Goal: Transaction & Acquisition: Purchase product/service

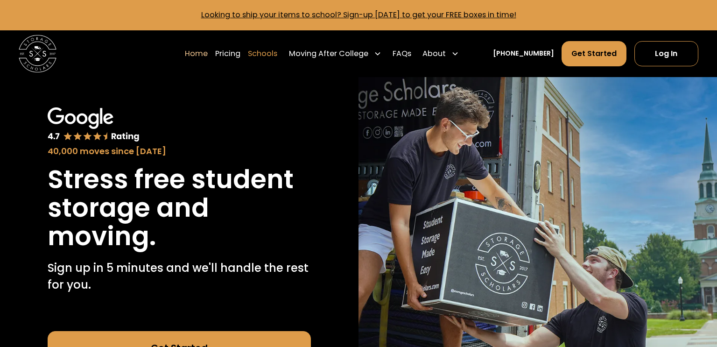
click at [271, 58] on link "Schools" at bounding box center [262, 54] width 29 height 26
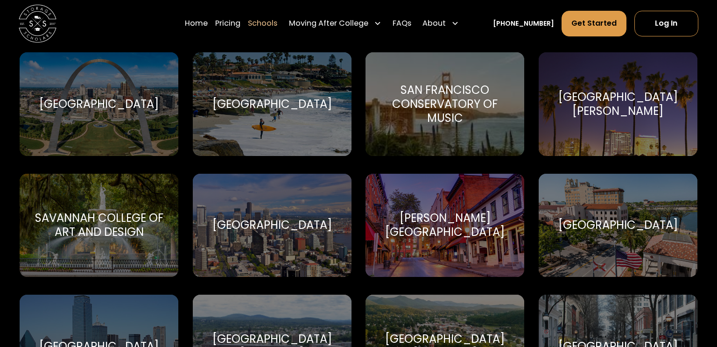
scroll to position [3329, 0]
click at [455, 233] on div "Skidmore College" at bounding box center [445, 224] width 136 height 28
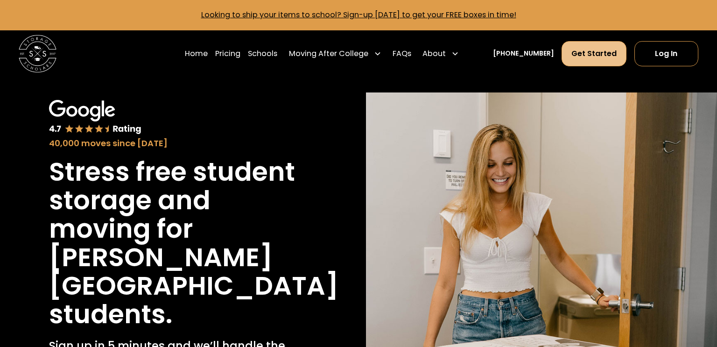
click at [587, 52] on link "Get Started" at bounding box center [593, 53] width 65 height 25
